Goal: Information Seeking & Learning: Understand process/instructions

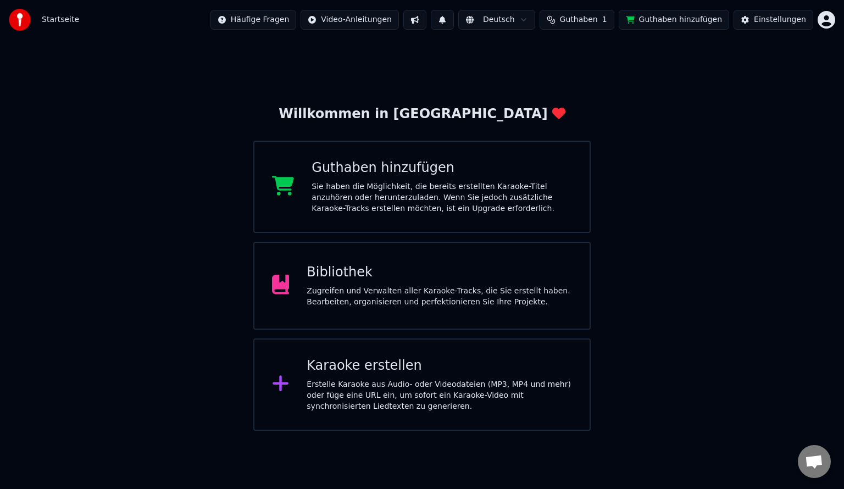
click at [598, 22] on span "Guthaben" at bounding box center [579, 19] width 38 height 11
click at [604, 104] on button "Aktualisieren" at bounding box center [592, 102] width 77 height 20
click at [678, 22] on button "Guthaben hinzufügen" at bounding box center [674, 20] width 111 height 20
click at [44, 19] on span "Startseite" at bounding box center [60, 19] width 37 height 11
click at [20, 18] on img at bounding box center [20, 20] width 22 height 22
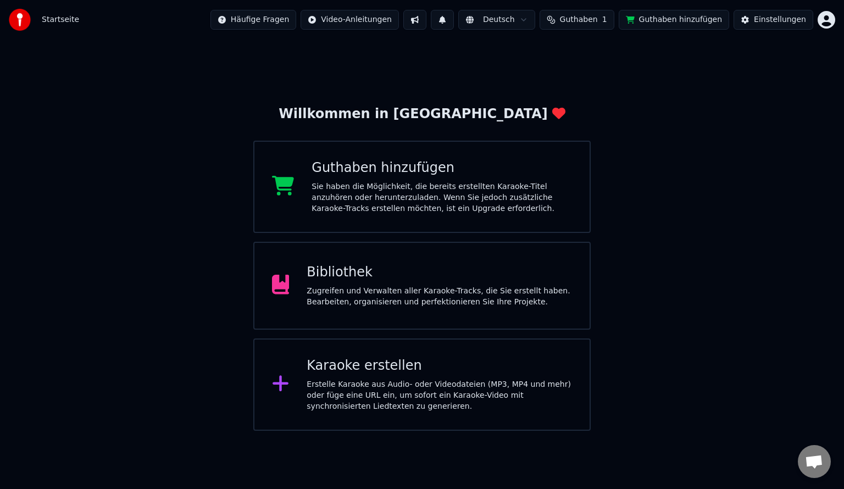
click at [292, 19] on html "Startseite Häufige Fragen Video-Anleitungen Deutsch Guthaben 1 Guthaben hinzufü…" at bounding box center [422, 215] width 844 height 431
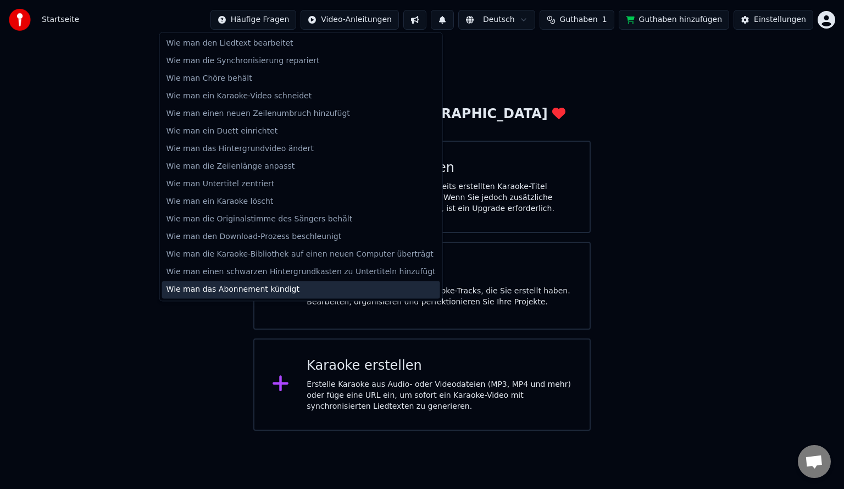
click at [220, 286] on div "Wie man das Abonnement kündigt" at bounding box center [301, 290] width 278 height 18
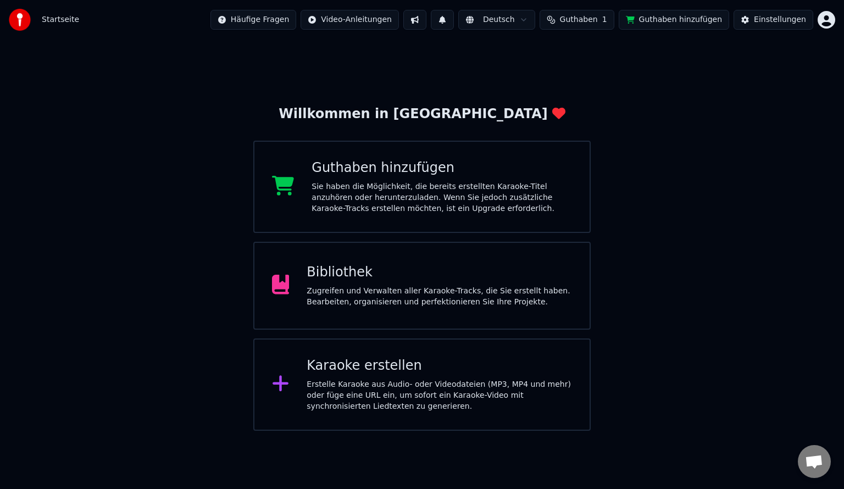
click at [602, 196] on div "Willkommen in Youka Guthaben hinzufügen Sie haben die Möglichkeit, die bereits …" at bounding box center [422, 235] width 844 height 391
click at [400, 20] on html "Startseite Häufige Fragen Video-Anleitungen Deutsch Guthaben 1 Guthaben hinzufü…" at bounding box center [422, 215] width 844 height 431
click at [396, 45] on div "Schnellstart-Anleitung" at bounding box center [381, 44] width 101 height 18
